Goal: Task Accomplishment & Management: Use online tool/utility

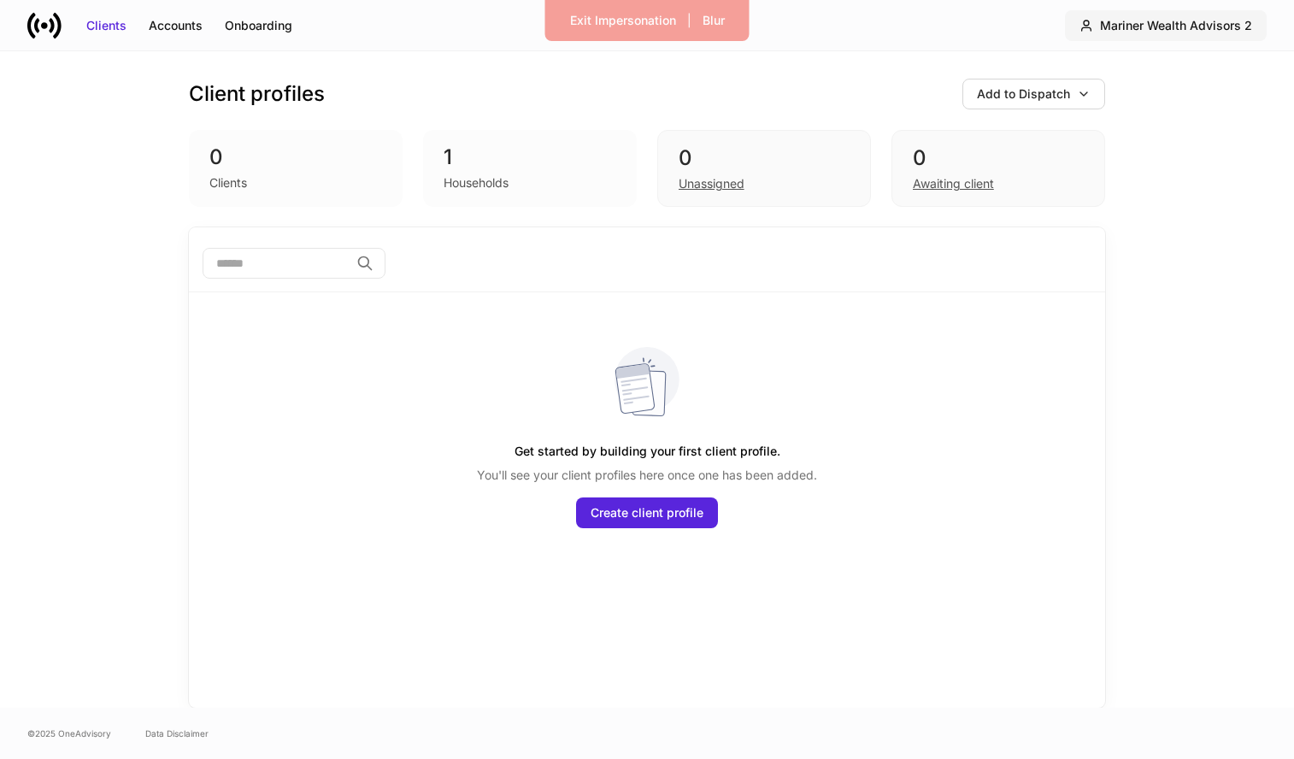
click at [1200, 28] on div "Mariner Wealth Advisors 2" at bounding box center [1176, 25] width 152 height 17
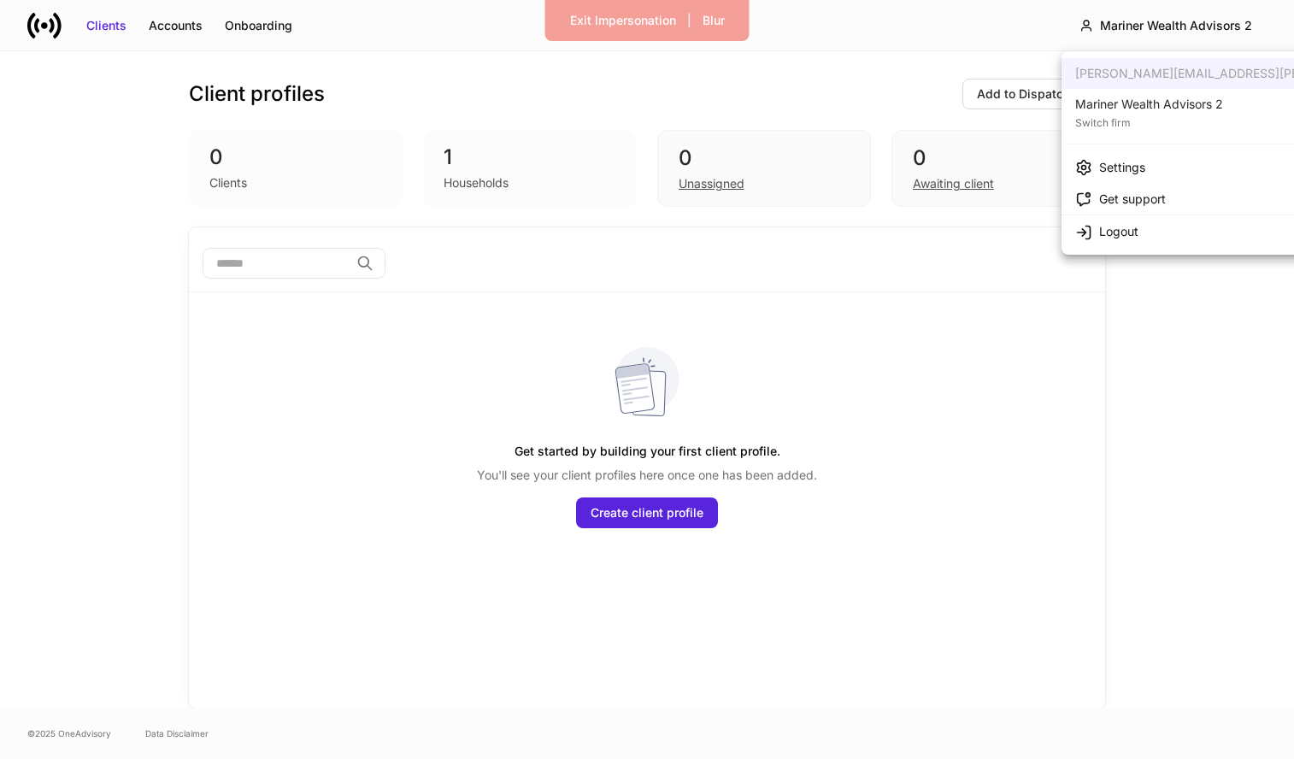
click at [1197, 103] on div "Mariner Wealth Advisors 2" at bounding box center [1149, 104] width 148 height 17
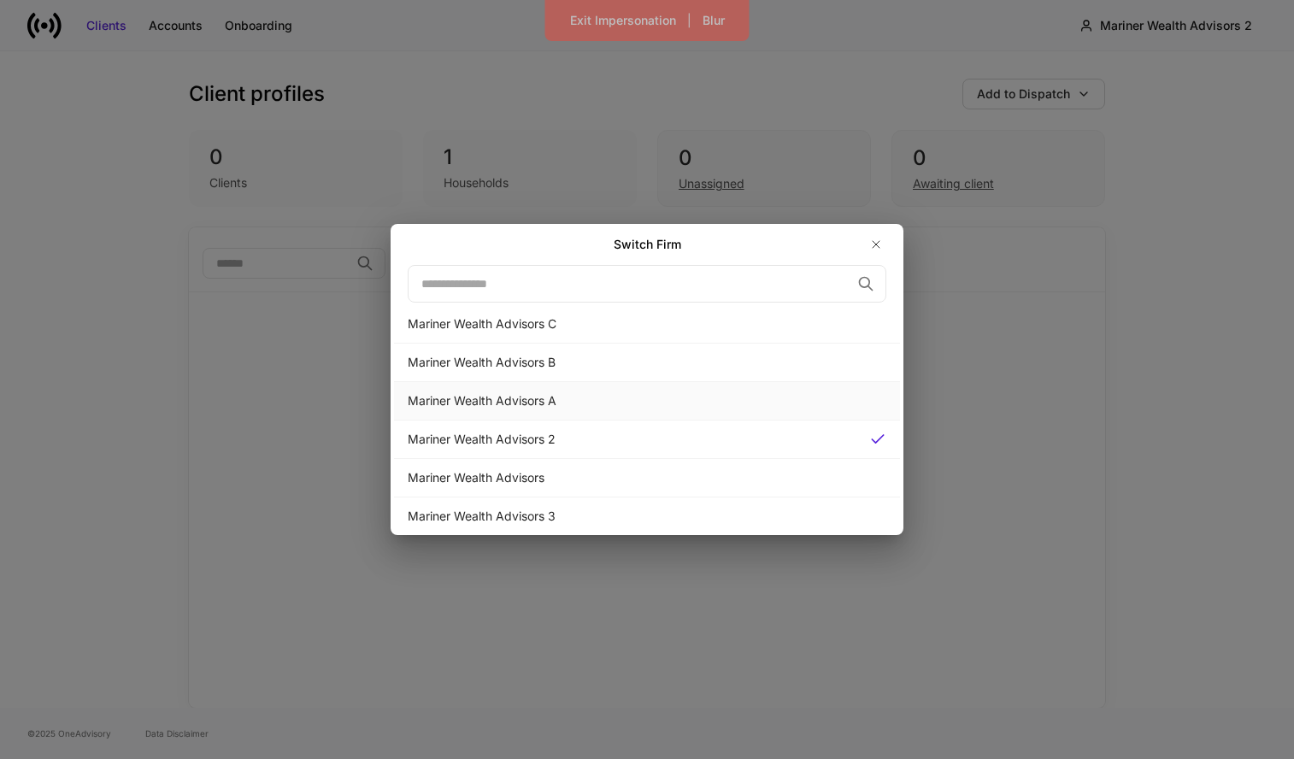
click at [738, 400] on div "Mariner Wealth Advisors A" at bounding box center [647, 400] width 479 height 17
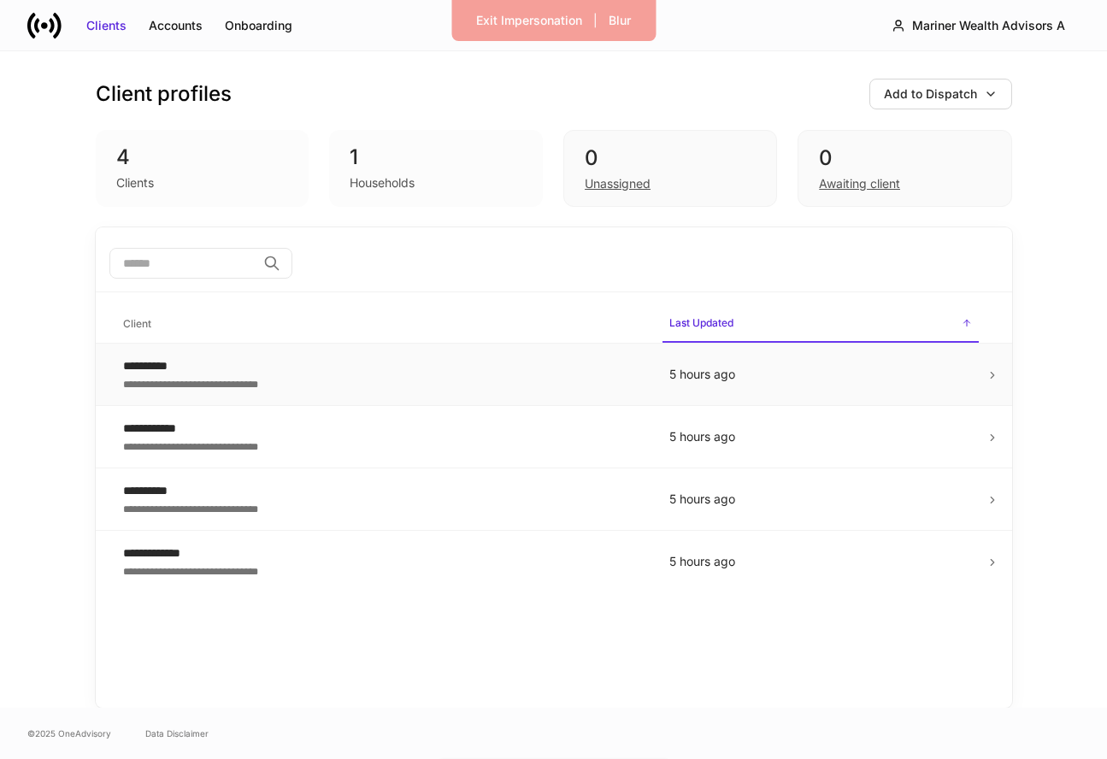
click at [904, 393] on td "5 hours ago" at bounding box center [821, 375] width 330 height 62
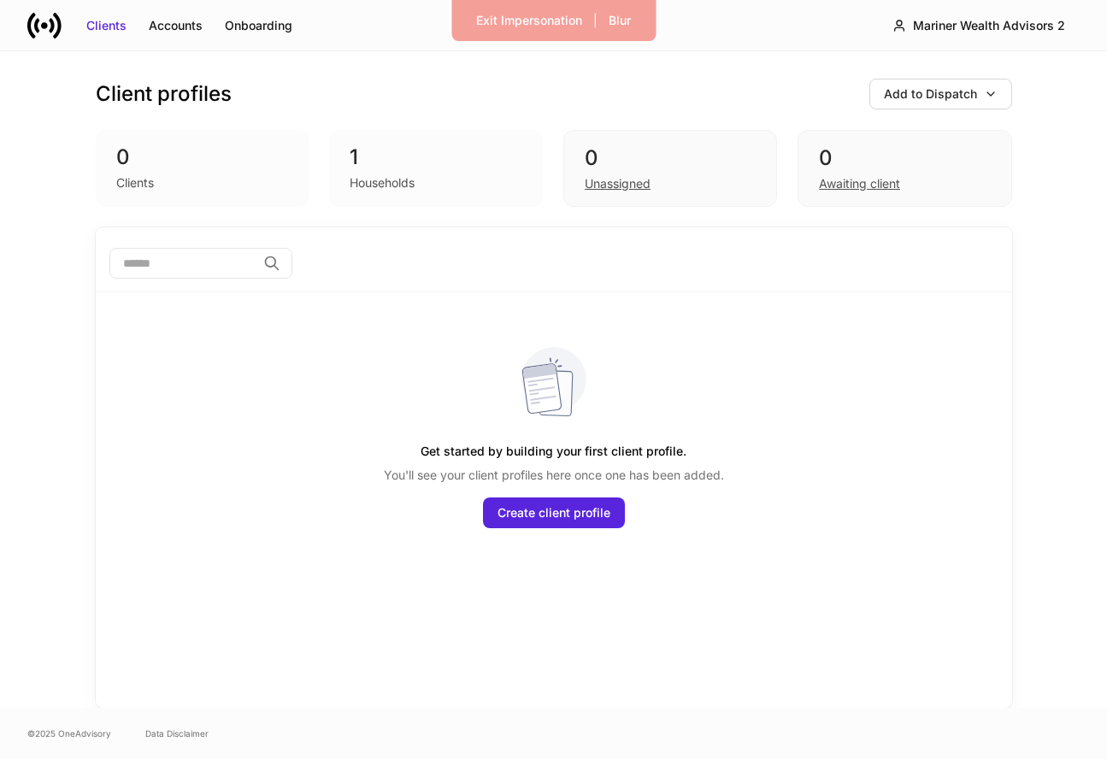
click at [403, 189] on div "Households" at bounding box center [382, 182] width 65 height 17
click at [545, 18] on div "Exit Impersonation" at bounding box center [529, 20] width 106 height 17
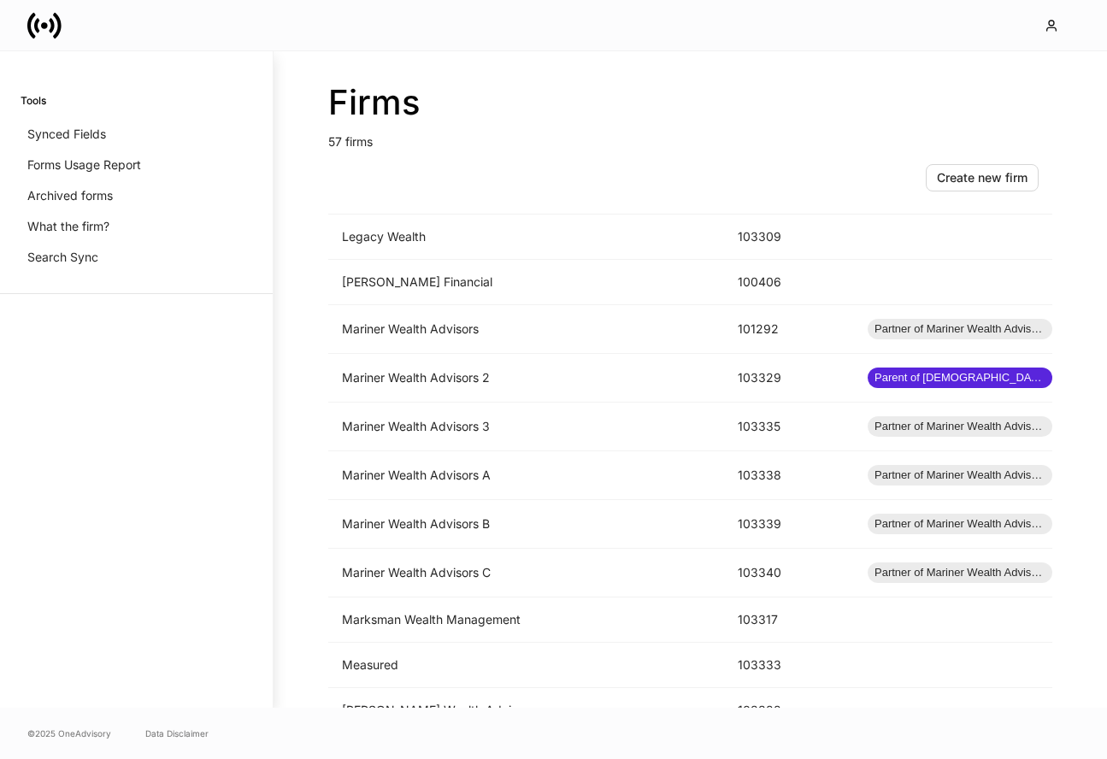
scroll to position [1474, 0]
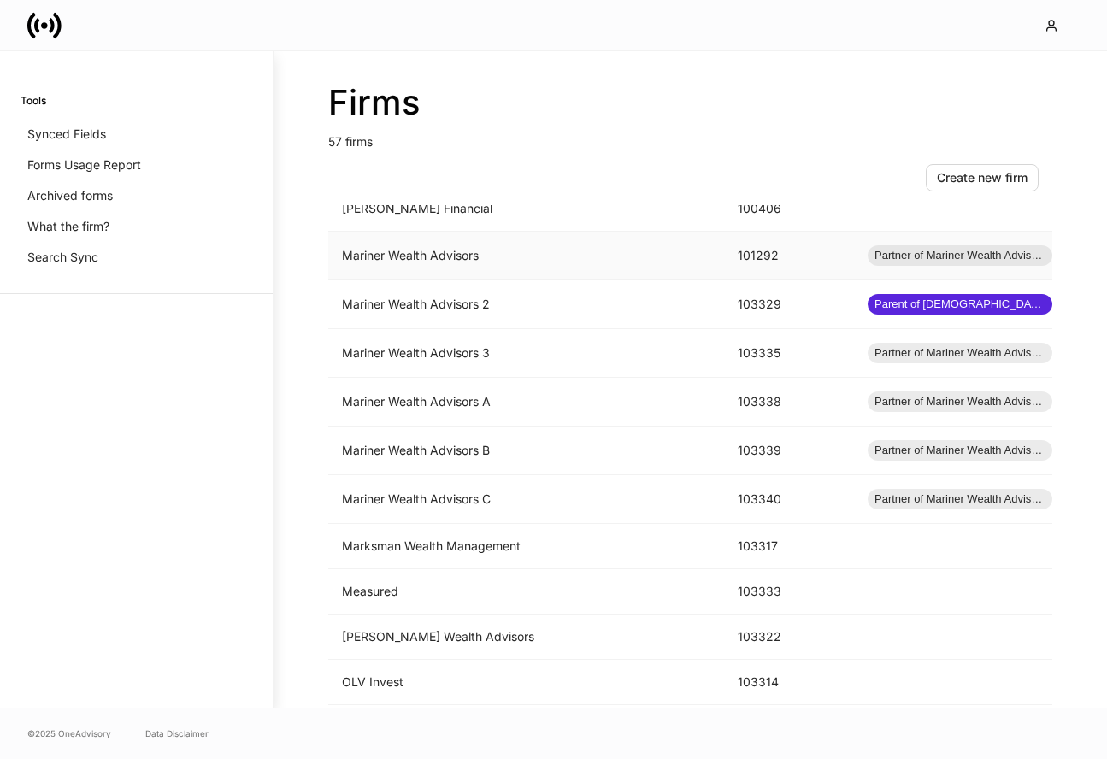
click at [646, 251] on td "Mariner Wealth Advisors" at bounding box center [526, 256] width 396 height 49
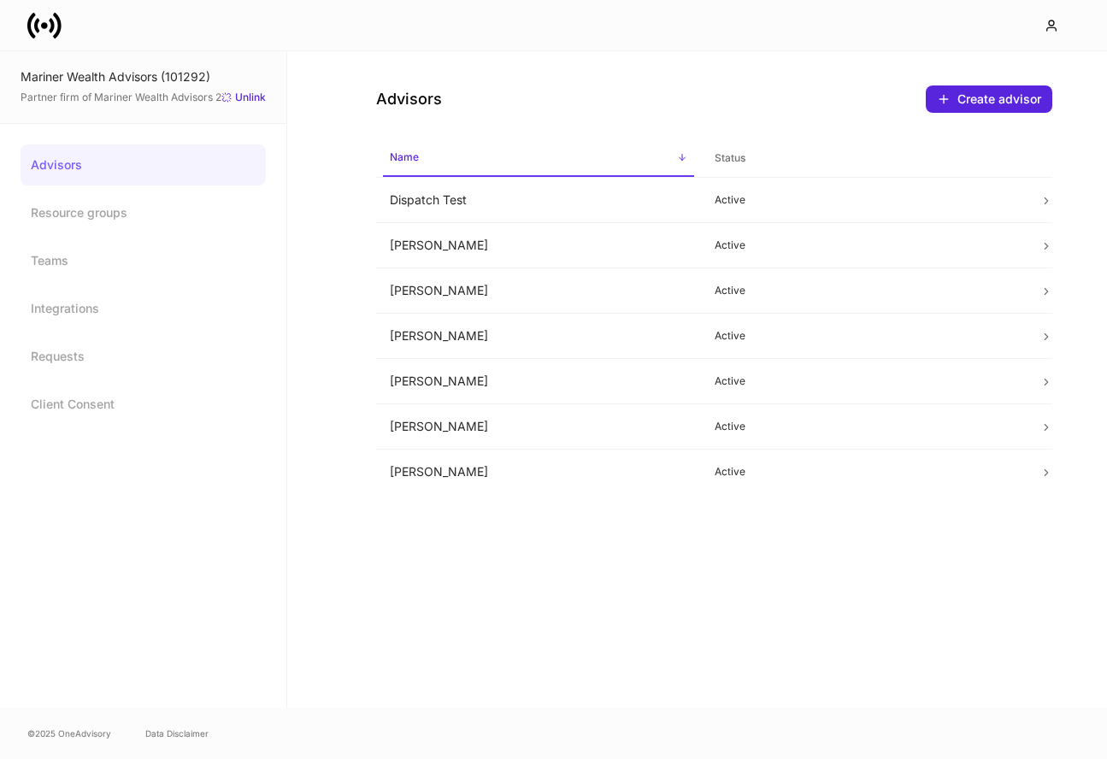
click at [646, 251] on td "[PERSON_NAME]" at bounding box center [538, 245] width 325 height 45
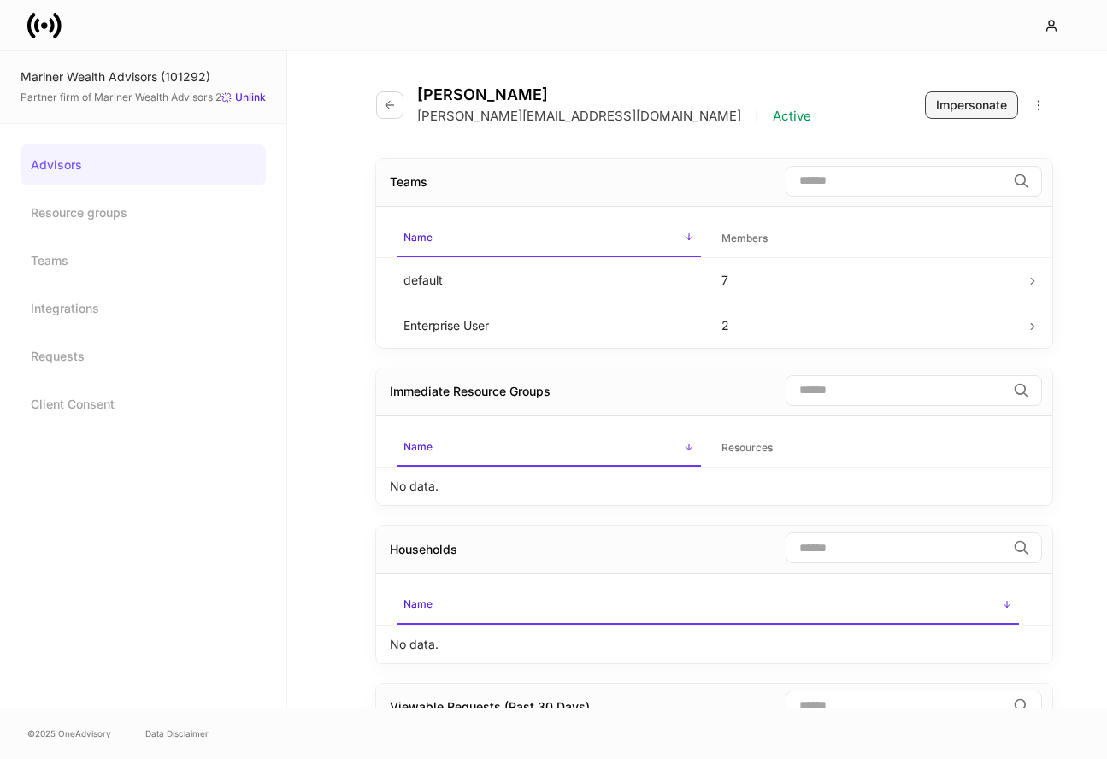
click at [950, 94] on button "Impersonate" at bounding box center [971, 104] width 93 height 27
